Goal: Navigation & Orientation: Find specific page/section

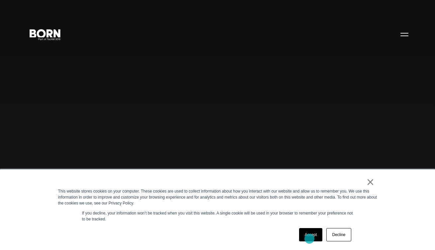
click at [310, 239] on link "Accept" at bounding box center [311, 234] width 24 height 13
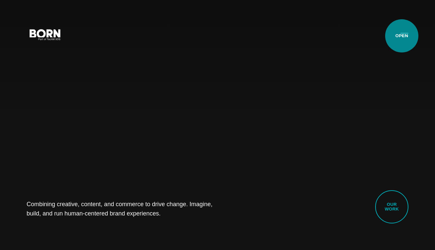
click at [402, 36] on button "Primary Menu" at bounding box center [405, 34] width 16 height 14
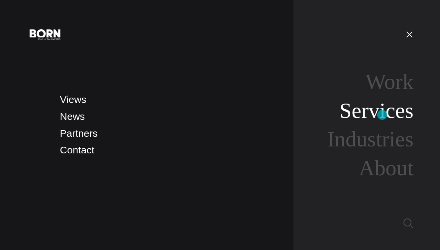
click at [382, 115] on link "Services" at bounding box center [377, 110] width 74 height 24
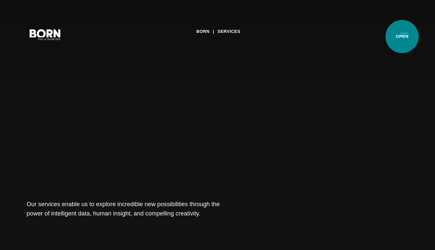
click at [402, 37] on button "Primary Menu" at bounding box center [405, 34] width 16 height 14
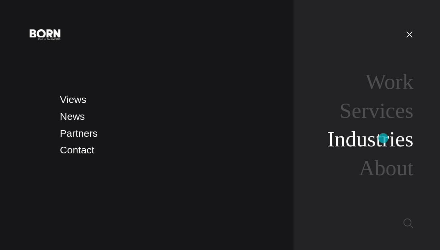
click at [383, 138] on link "Industries" at bounding box center [371, 139] width 86 height 24
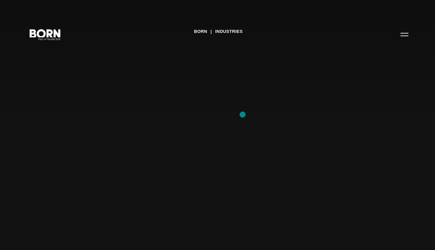
click at [243, 115] on div "BORN Industries" at bounding box center [217, 125] width 435 height 250
click at [265, 132] on div "BORN Industries" at bounding box center [217, 125] width 435 height 250
click at [407, 37] on button "Primary Menu" at bounding box center [405, 34] width 16 height 14
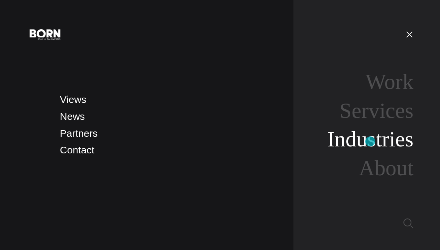
click at [370, 142] on link "Industries" at bounding box center [371, 139] width 86 height 24
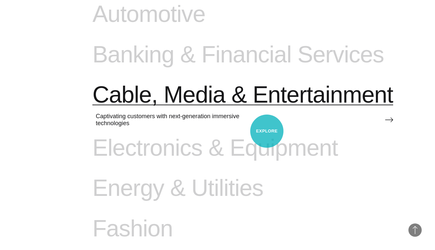
scroll to position [466, 0]
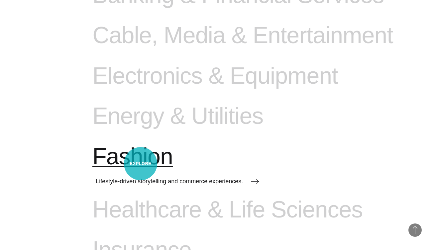
click at [141, 164] on span "Fashion" at bounding box center [132, 156] width 80 height 27
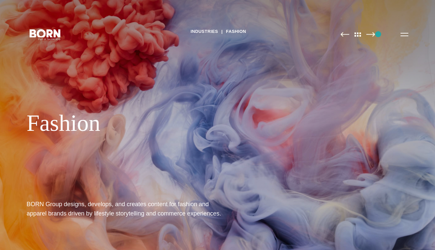
click at [378, 34] on div "Industries Fashion Fashion BORN Group designs, develops, and creates content fo…" at bounding box center [217, 125] width 435 height 250
click at [375, 36] on img at bounding box center [370, 34] width 9 height 5
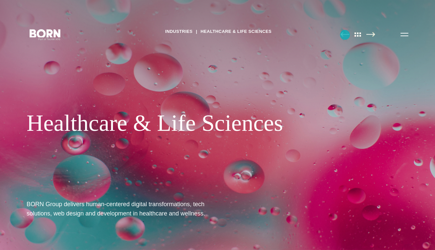
click at [345, 35] on img at bounding box center [345, 34] width 9 height 5
